Goal: Task Accomplishment & Management: Use online tool/utility

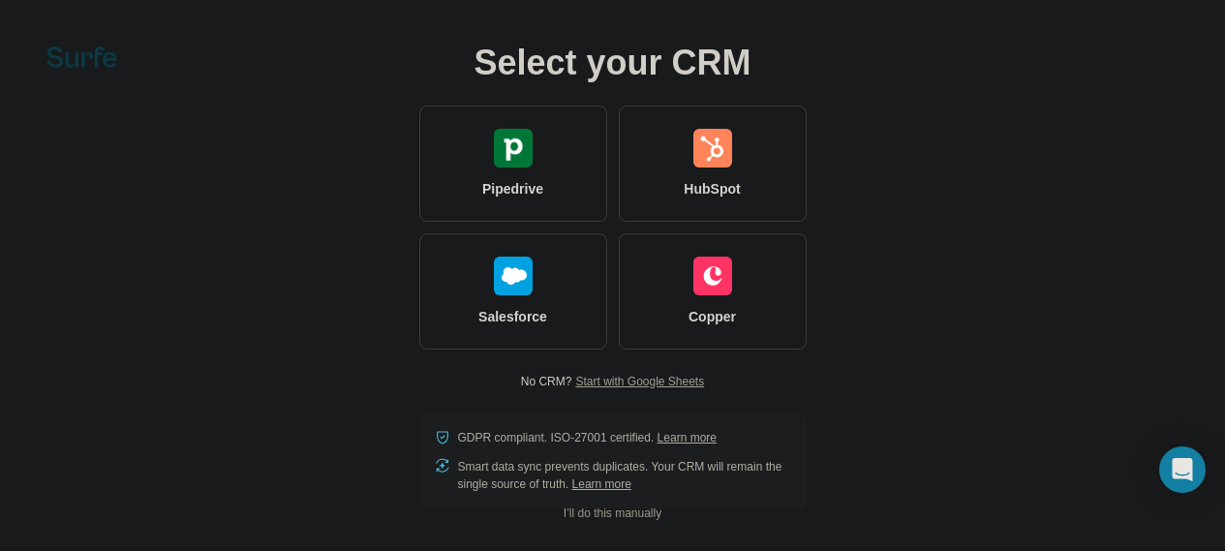
click at [575, 385] on span "Start with Google Sheets" at bounding box center [639, 381] width 129 height 17
